Goal: Task Accomplishment & Management: Use online tool/utility

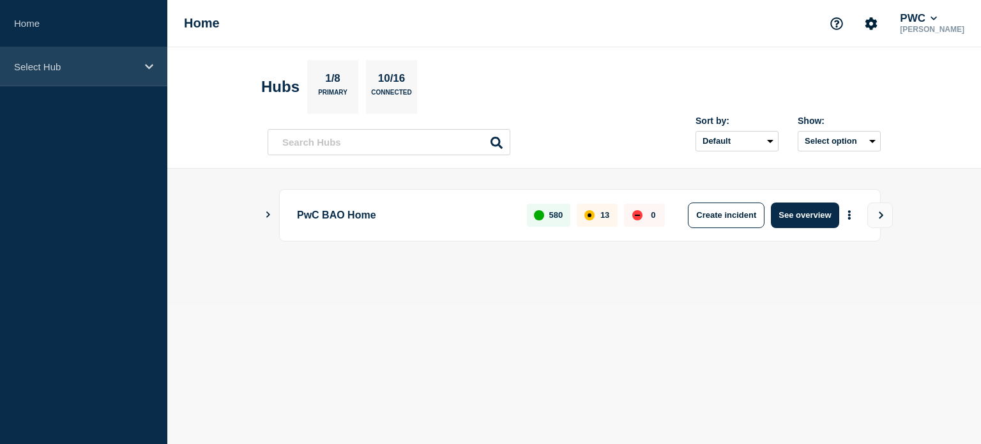
click at [147, 63] on icon at bounding box center [149, 67] width 8 height 10
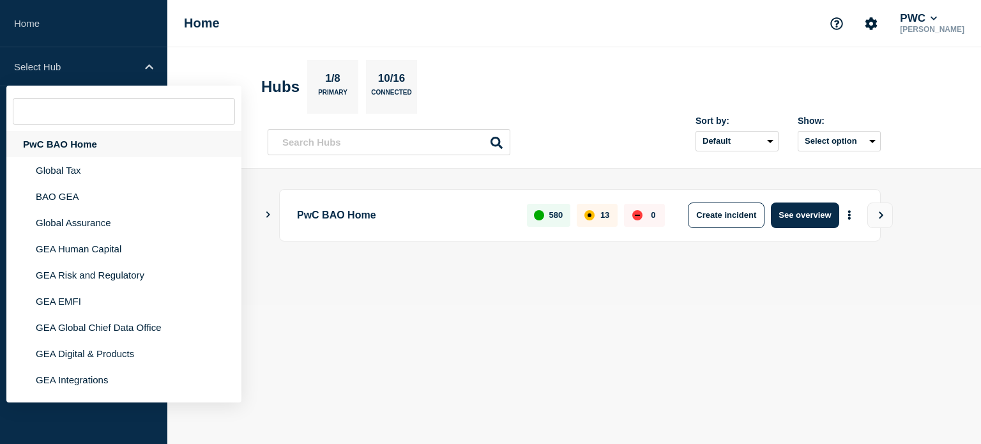
click at [85, 139] on div "PwC BAO Home" at bounding box center [123, 144] width 235 height 26
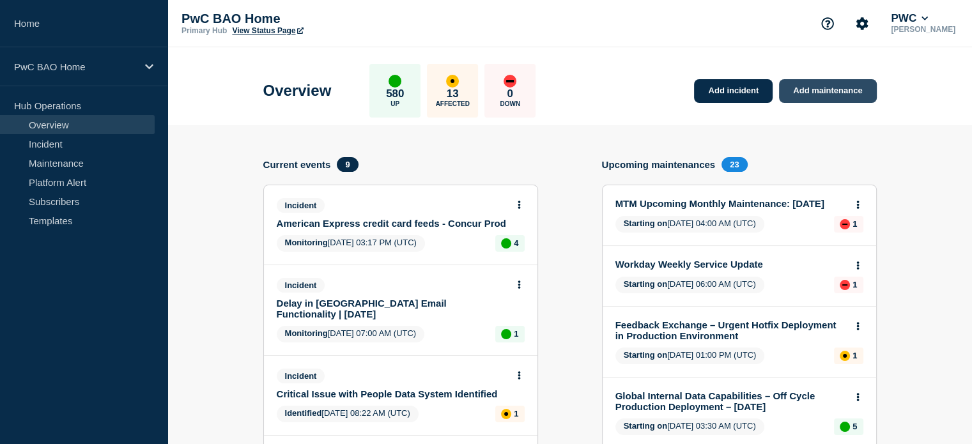
click at [818, 86] on link "Add maintenance" at bounding box center [827, 91] width 97 height 24
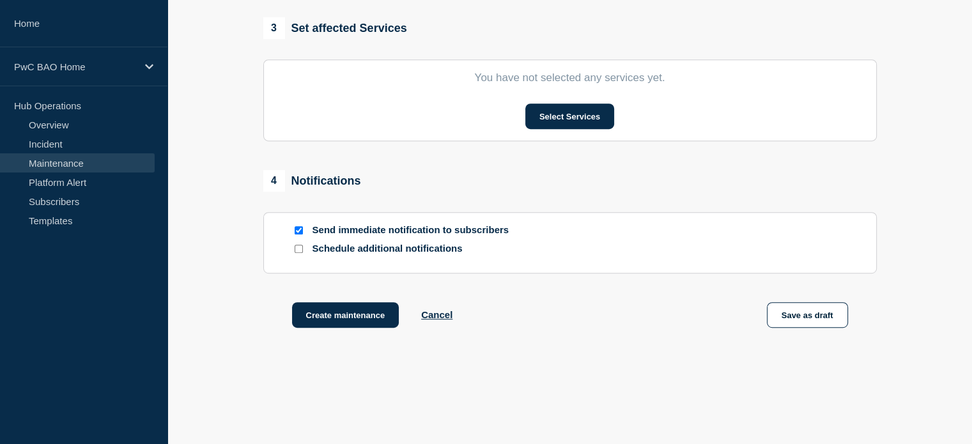
scroll to position [639, 0]
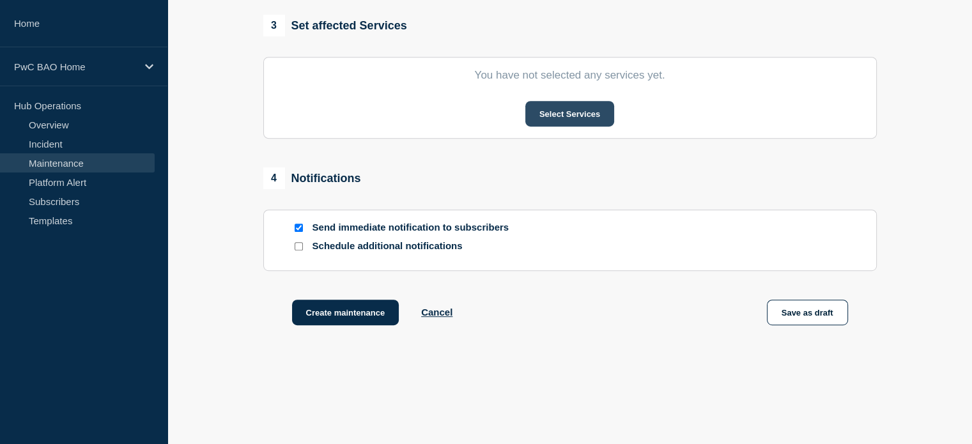
click at [568, 117] on button "Select Services" at bounding box center [569, 114] width 89 height 26
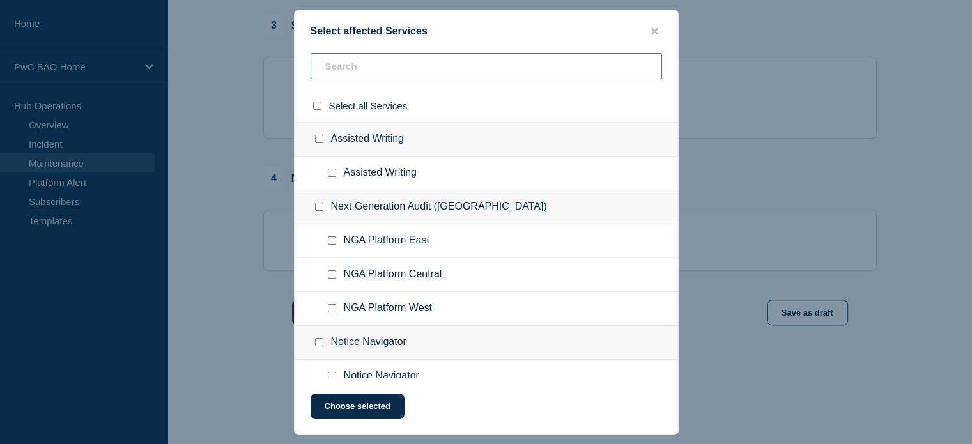
click at [439, 66] on input "text" at bounding box center [485, 66] width 351 height 26
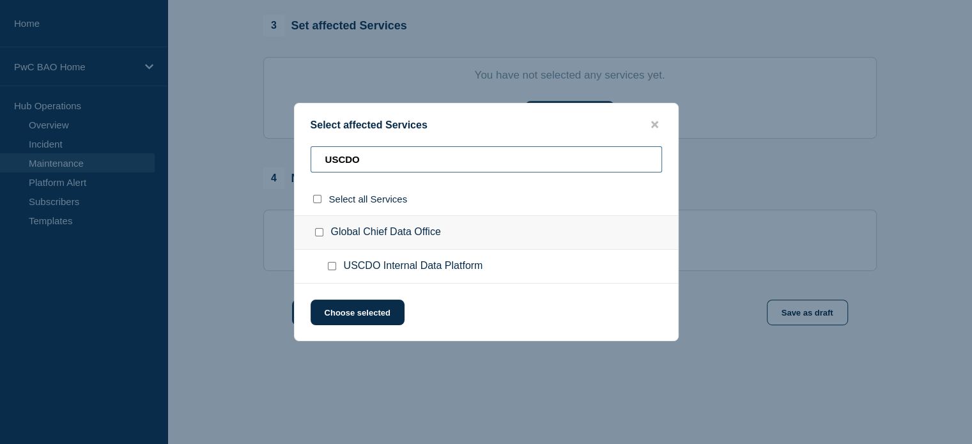
drag, startPoint x: 368, startPoint y: 164, endPoint x: 273, endPoint y: 149, distance: 96.3
click at [273, 149] on div "Select affected Services USCDO Select all Services Global Chief Data Office USC…" at bounding box center [486, 222] width 972 height 444
drag, startPoint x: 383, startPoint y: 159, endPoint x: 279, endPoint y: 158, distance: 104.1
click at [279, 158] on div "Select affected Services GCDO Select all Services Global Chief Data Office GCDO…" at bounding box center [486, 222] width 972 height 444
type input "Global Internal"
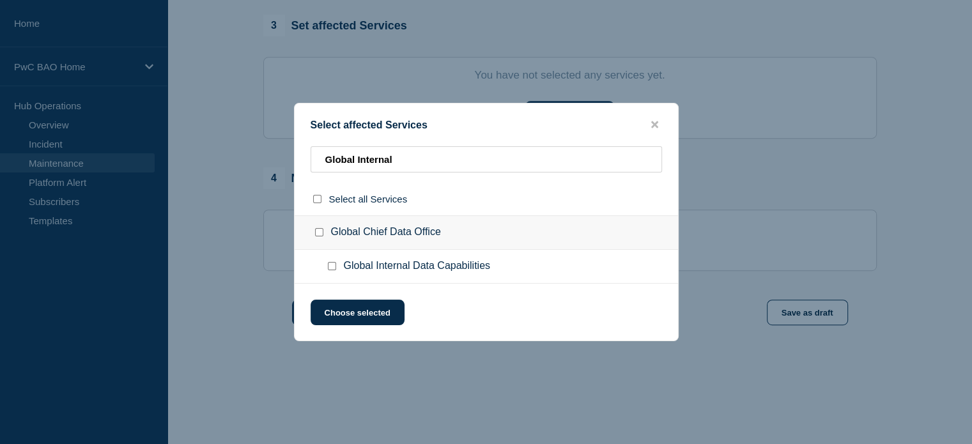
click at [335, 269] on input "Global Internal Data Capabilities checkbox" at bounding box center [332, 266] width 8 height 8
checkbox input "true"
click at [348, 315] on button "Choose selected" at bounding box center [357, 313] width 94 height 26
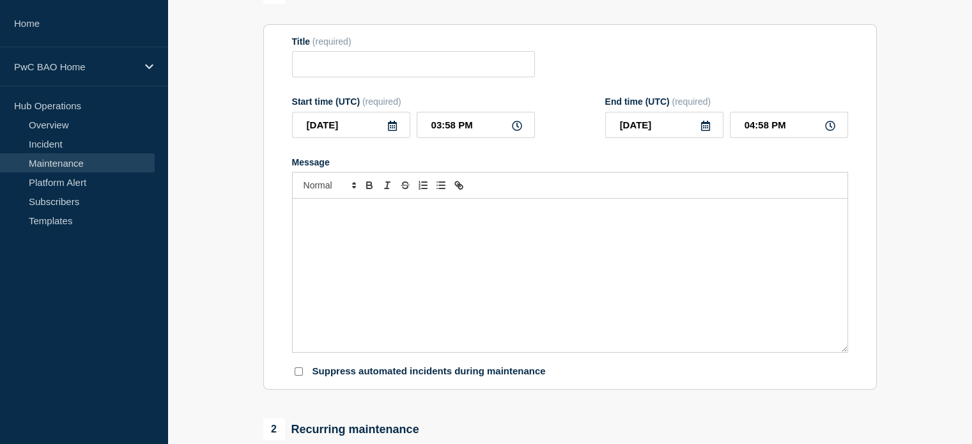
scroll to position [0, 0]
